Goal: Task Accomplishment & Management: Use online tool/utility

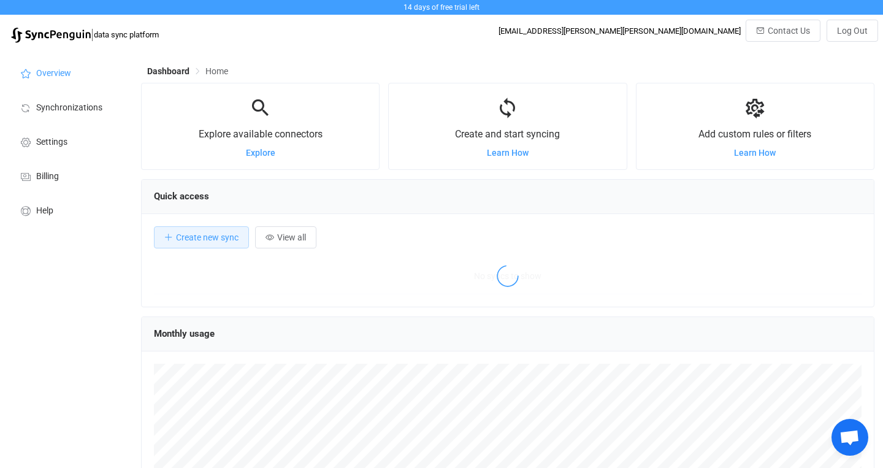
scroll to position [238, 734]
click at [510, 109] on icon at bounding box center [507, 108] width 23 height 23
click at [95, 104] on span "Synchronizations" at bounding box center [69, 108] width 66 height 10
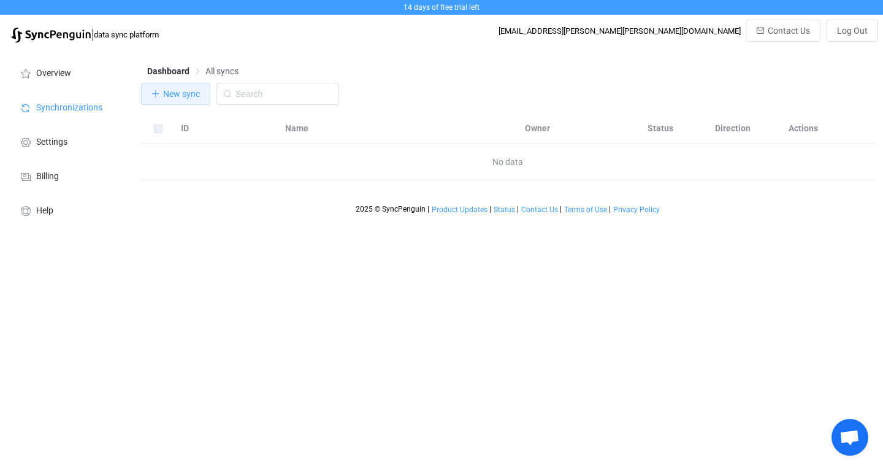
click at [179, 99] on span "New sync" at bounding box center [181, 94] width 37 height 10
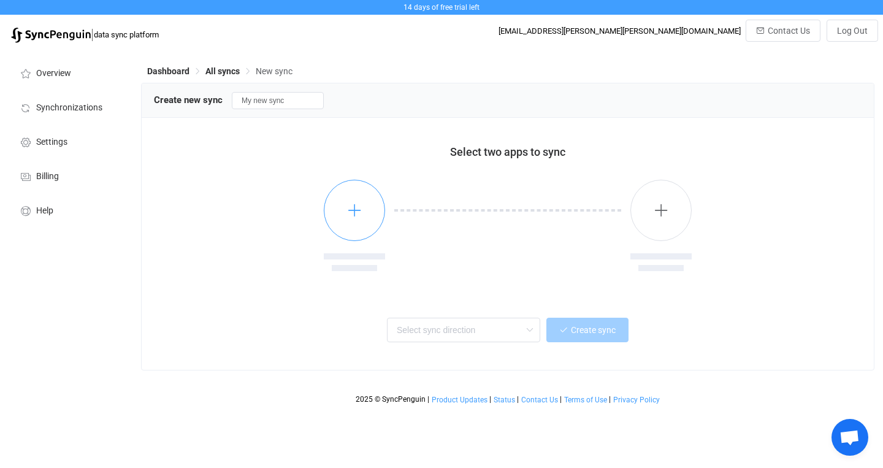
click at [361, 214] on icon "button" at bounding box center [354, 209] width 15 height 15
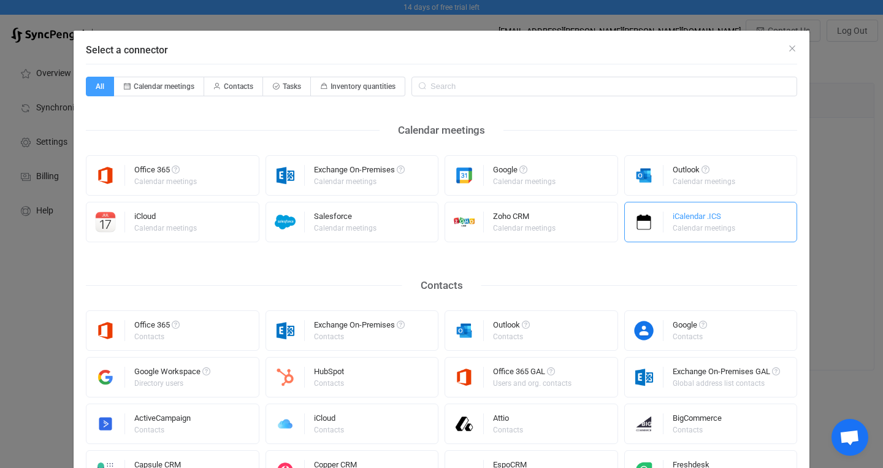
click at [703, 230] on div "Calendar meetings" at bounding box center [704, 228] width 63 height 7
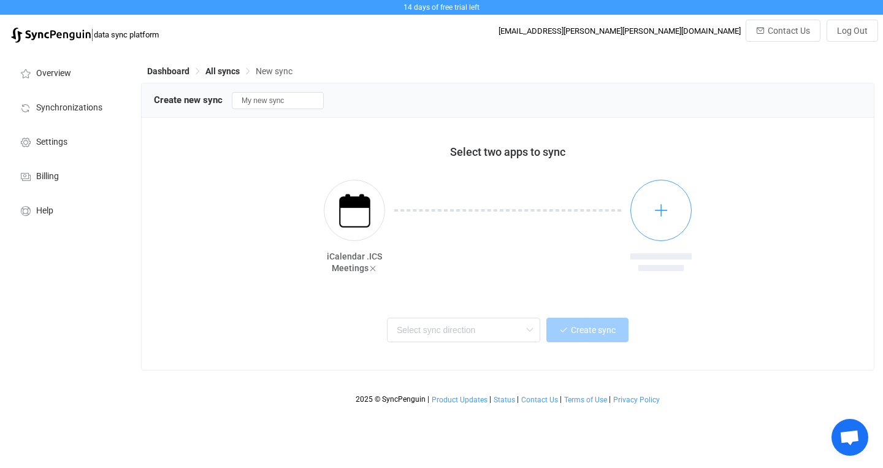
click at [665, 213] on icon "button" at bounding box center [661, 209] width 15 height 15
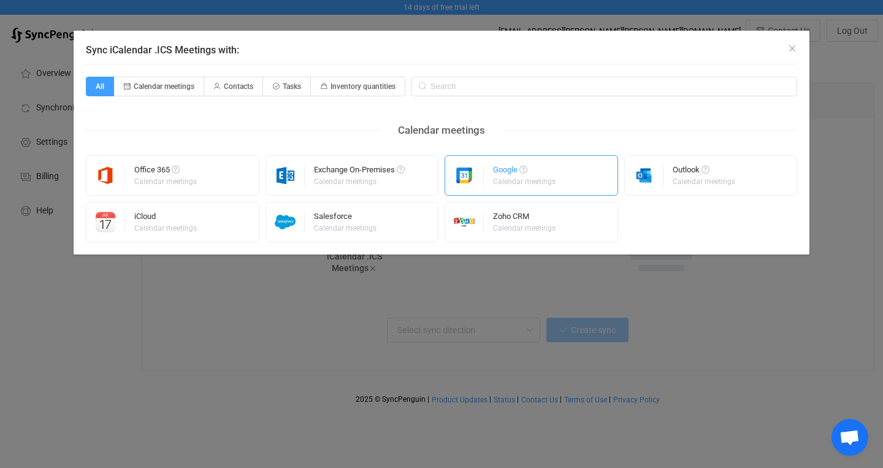
click at [510, 171] on div "Google" at bounding box center [525, 172] width 64 height 12
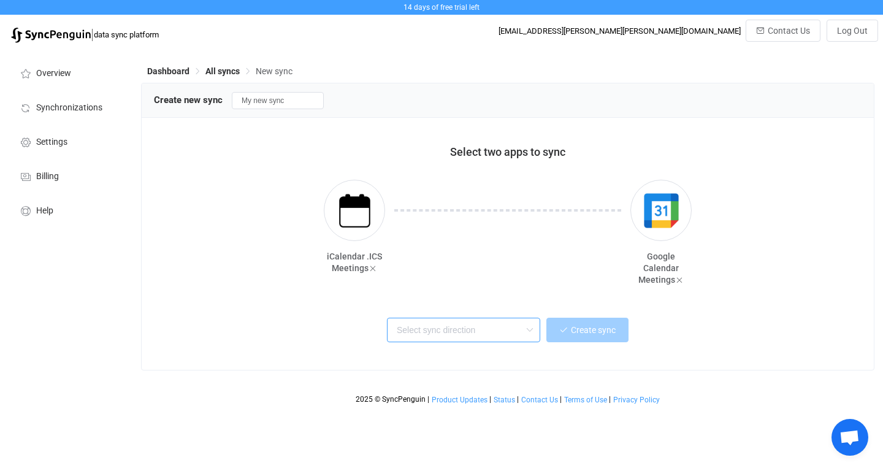
click at [488, 334] on input "text" at bounding box center [463, 330] width 153 height 25
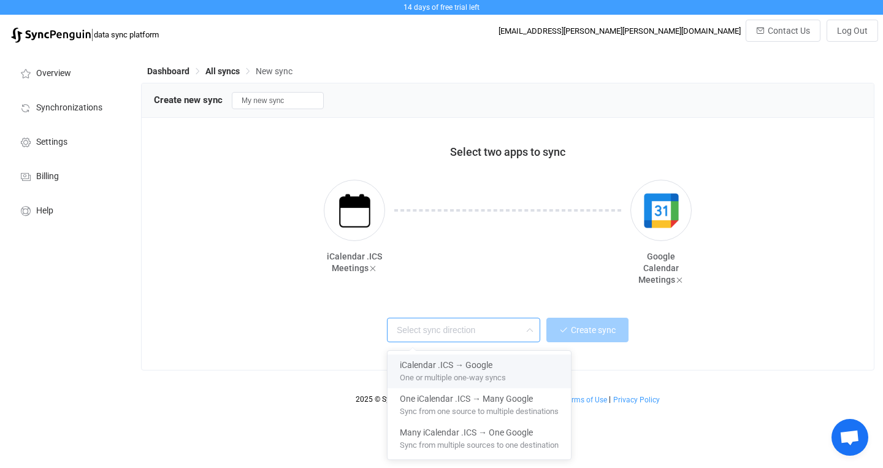
click at [479, 367] on span "iCalendar .ICS → Google" at bounding box center [446, 363] width 93 height 14
type input "iCalendar .ICS → Google"
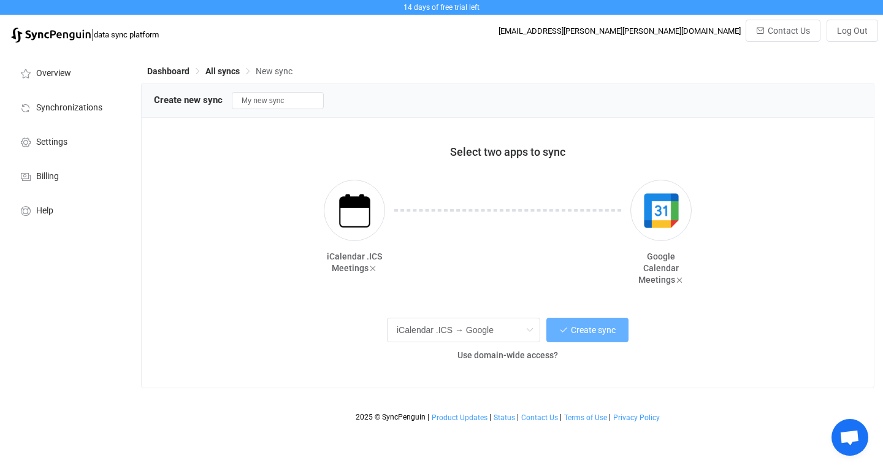
click at [587, 332] on span "Create sync" at bounding box center [593, 330] width 45 height 10
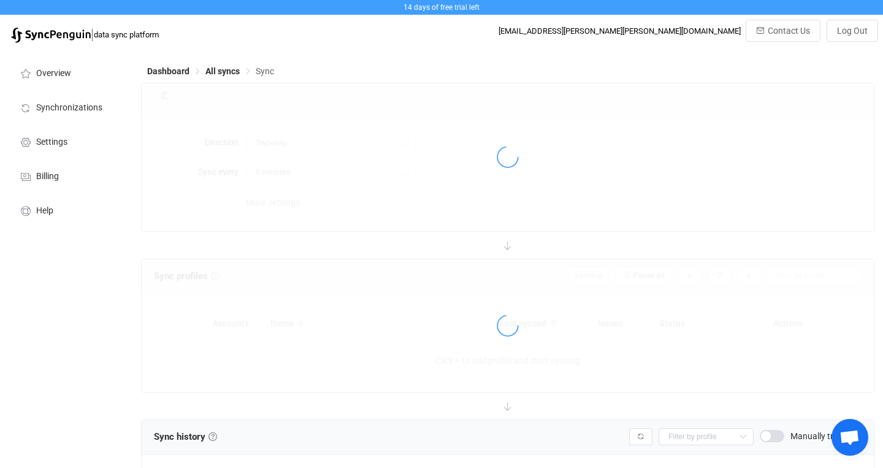
type input "iCalendar .ICS → Google"
type input "30 minutes"
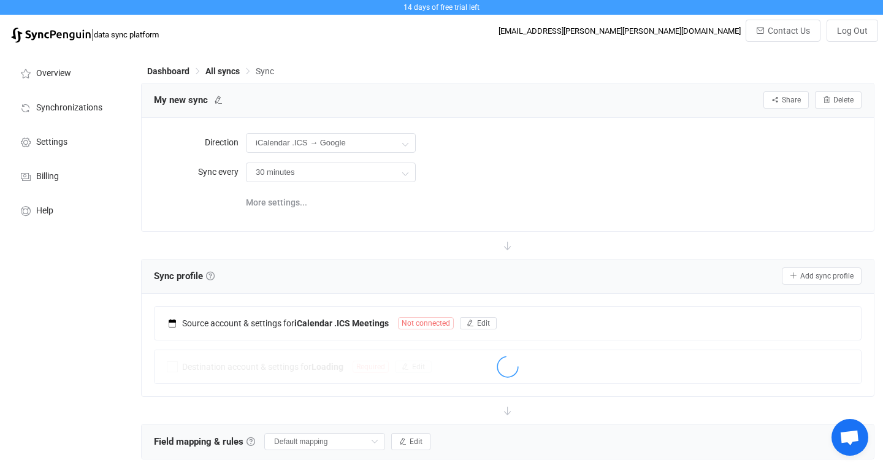
click at [409, 175] on icon at bounding box center [405, 173] width 15 height 25
click at [469, 232] on div at bounding box center [508, 245] width 734 height 27
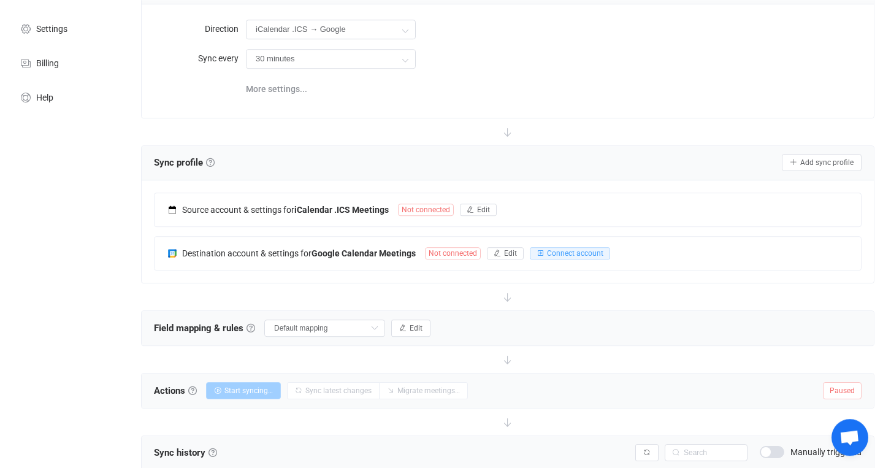
scroll to position [85, 0]
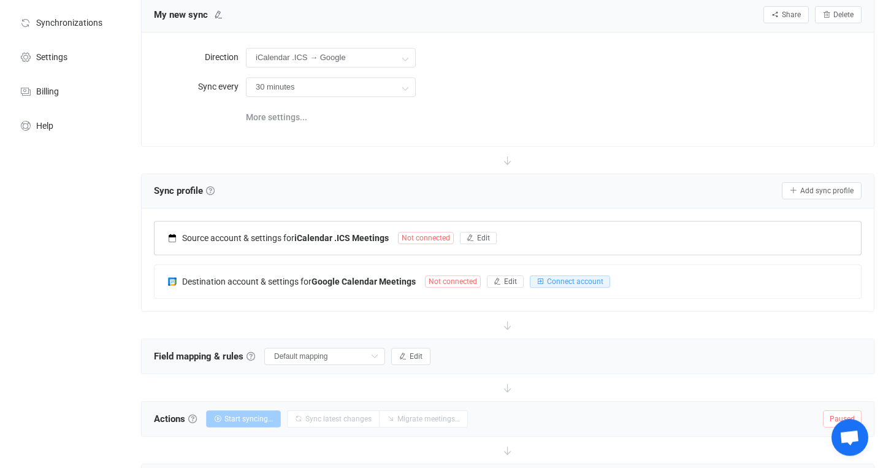
click at [430, 237] on span "Not connected" at bounding box center [426, 238] width 56 height 12
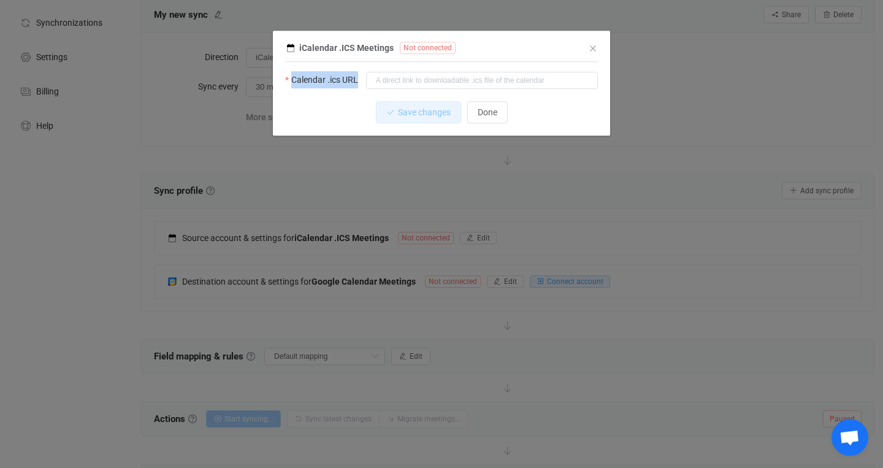
drag, startPoint x: 362, startPoint y: 79, endPoint x: 293, endPoint y: 80, distance: 69.3
click at [293, 80] on label "Calendar .ics URL" at bounding box center [325, 79] width 80 height 17
copy label "Calendar .ics URL"
